Goal: Transaction & Acquisition: Purchase product/service

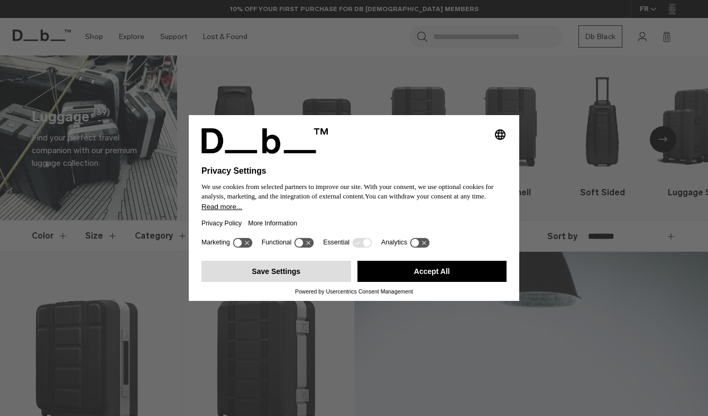
click at [313, 273] on button "Save Settings" at bounding box center [276, 271] width 150 height 21
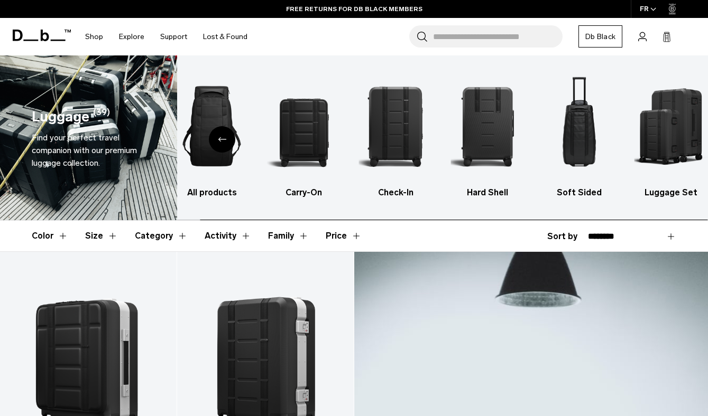
click at [668, 141] on img "6 / 6" at bounding box center [670, 126] width 73 height 110
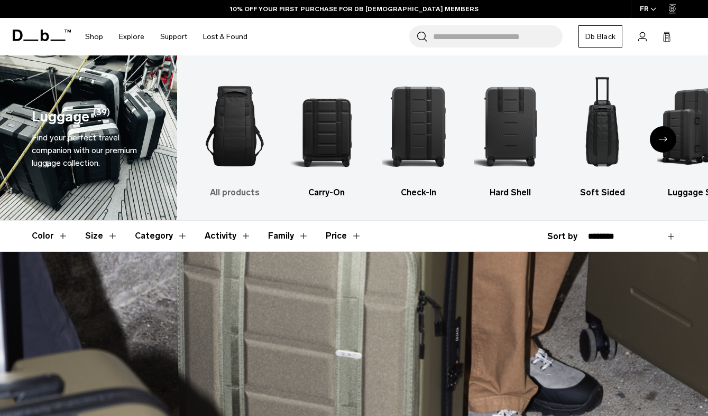
click at [237, 123] on img "1 / 6" at bounding box center [234, 126] width 73 height 110
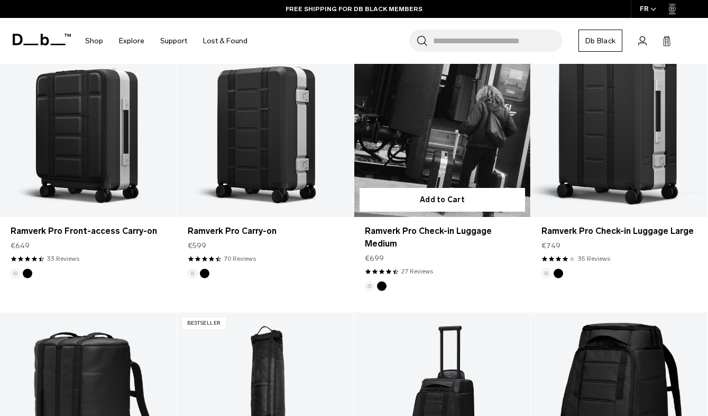
scroll to position [516, 0]
